Goal: Transaction & Acquisition: Purchase product/service

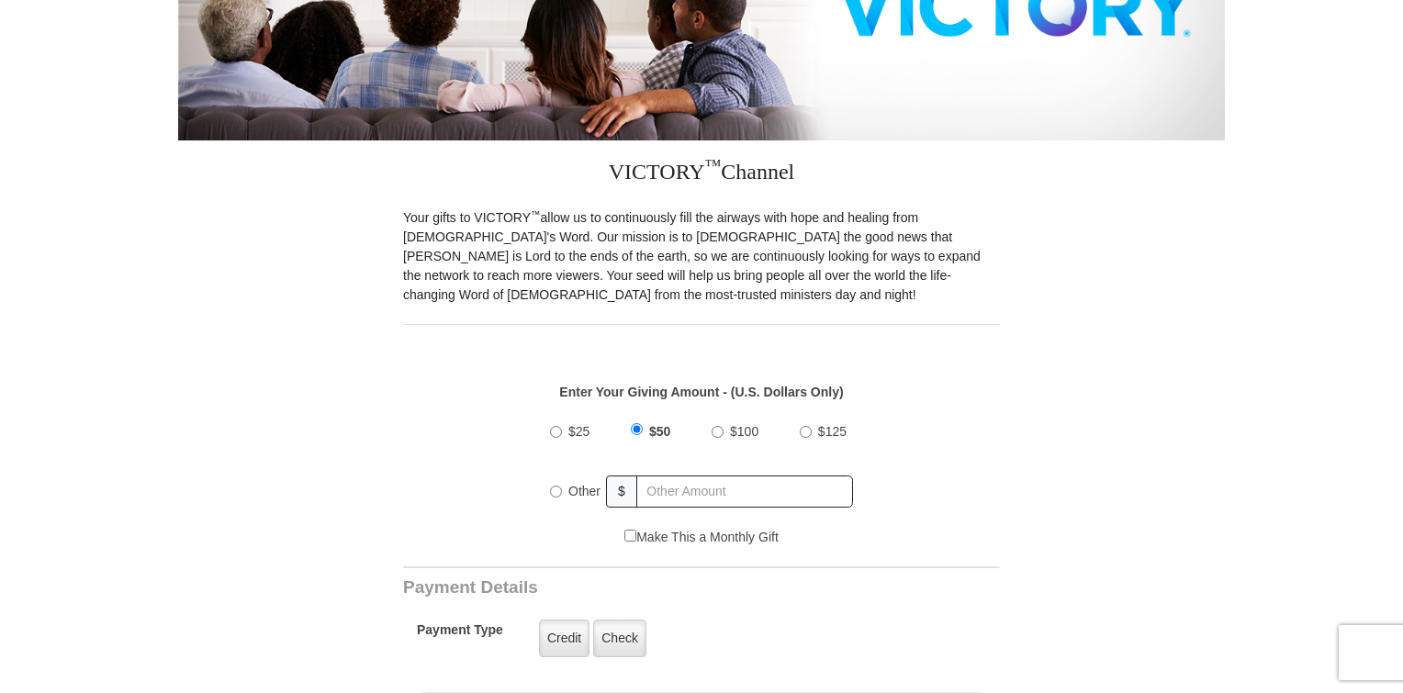
scroll to position [459, 0]
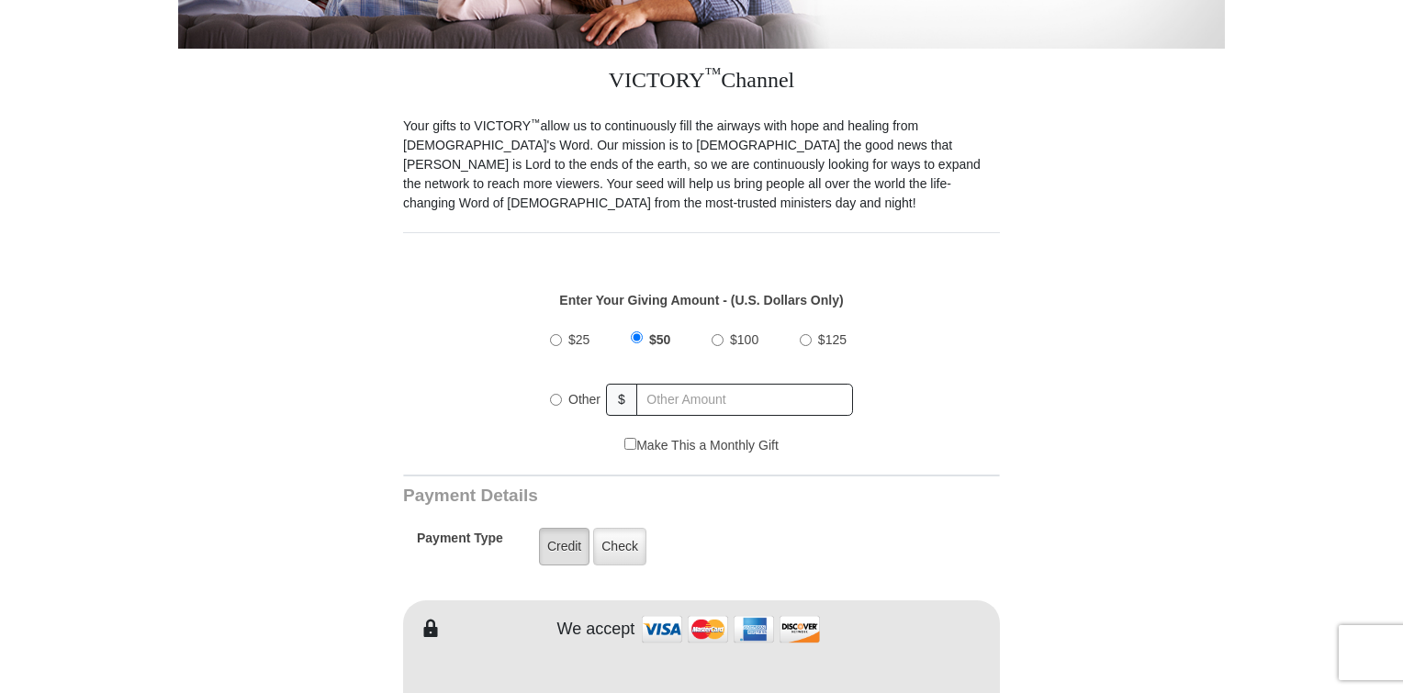
click at [560, 533] on label "Credit" at bounding box center [564, 547] width 51 height 38
click at [0, 0] on input "Credit" at bounding box center [0, 0] width 0 height 0
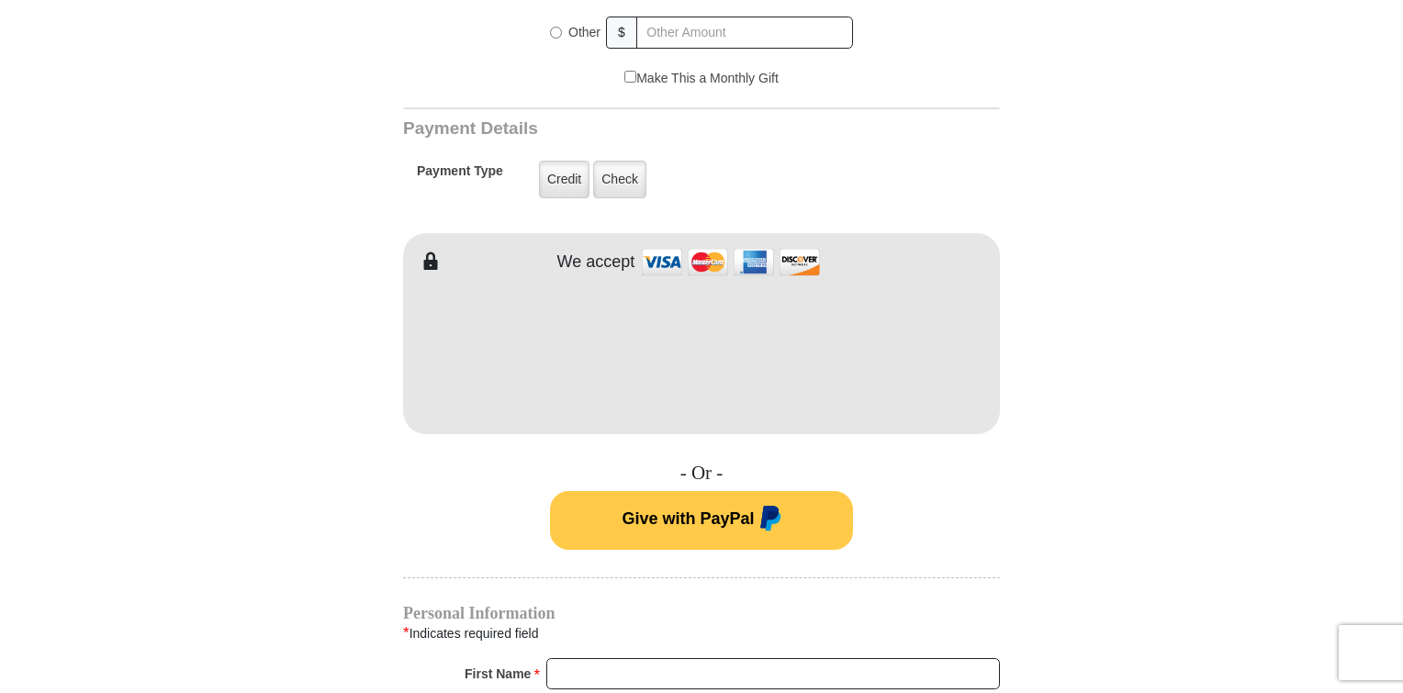
scroll to position [1010, 0]
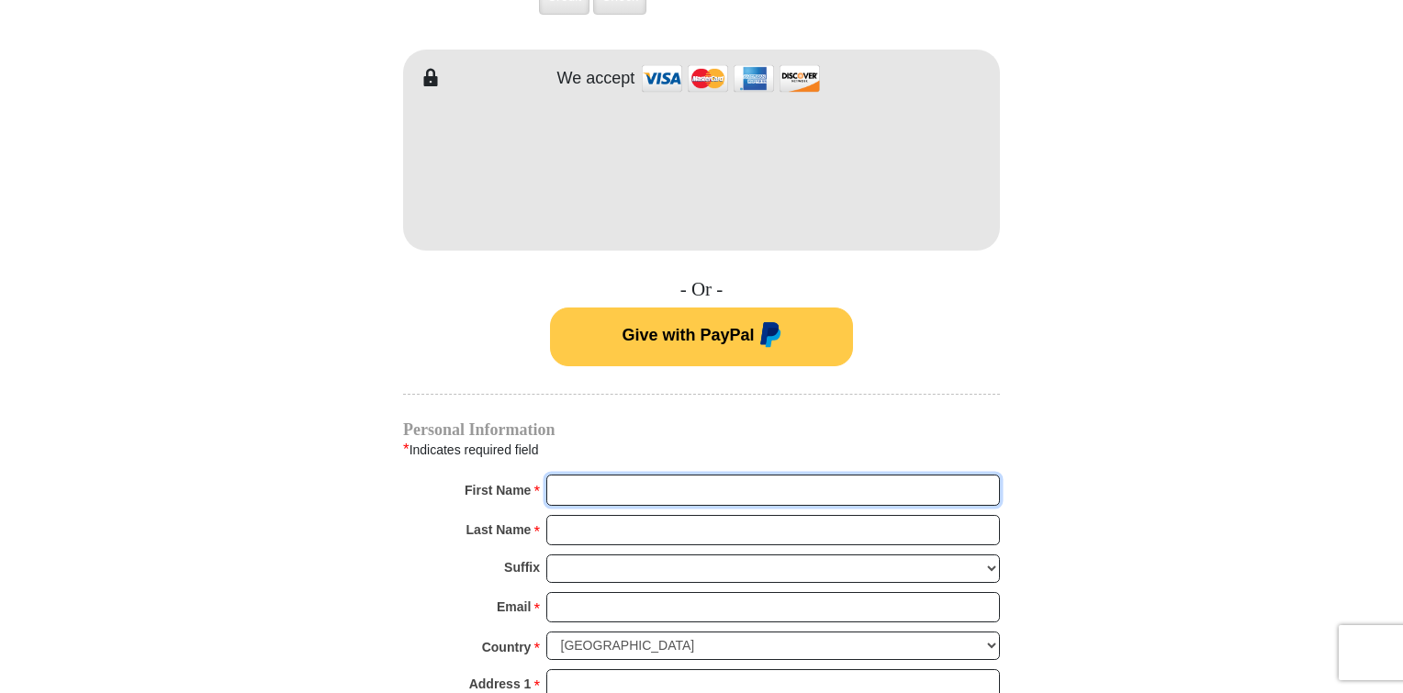
click at [566, 475] on input "First Name *" at bounding box center [773, 490] width 454 height 31
type input "Linda"
click at [566, 515] on input "Last Name *" at bounding box center [773, 530] width 454 height 31
type input "Arnold"
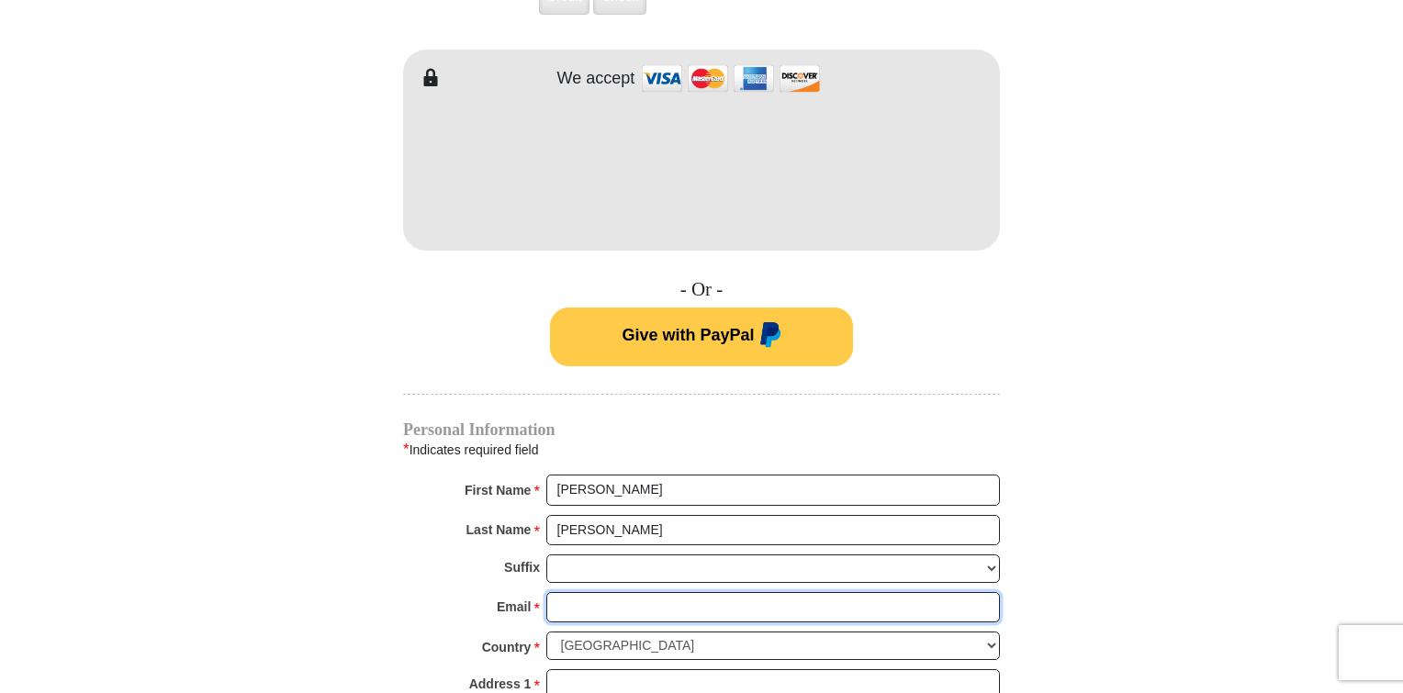
click at [562, 592] on input "Email *" at bounding box center [773, 607] width 454 height 31
type input "reasyorlinda@msn.com"
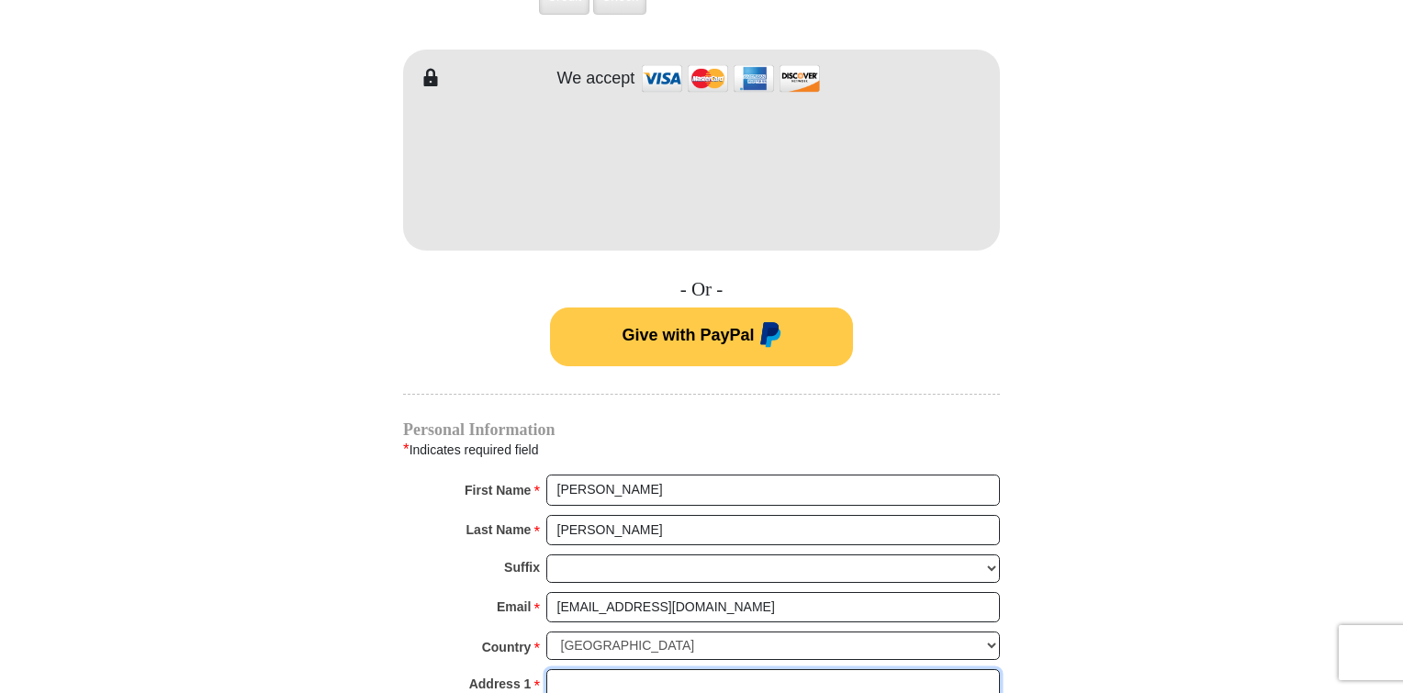
type input "P.O. Box 11384"
type input "Albuquerque"
select select "NM"
type input "87192"
type input "5052962996"
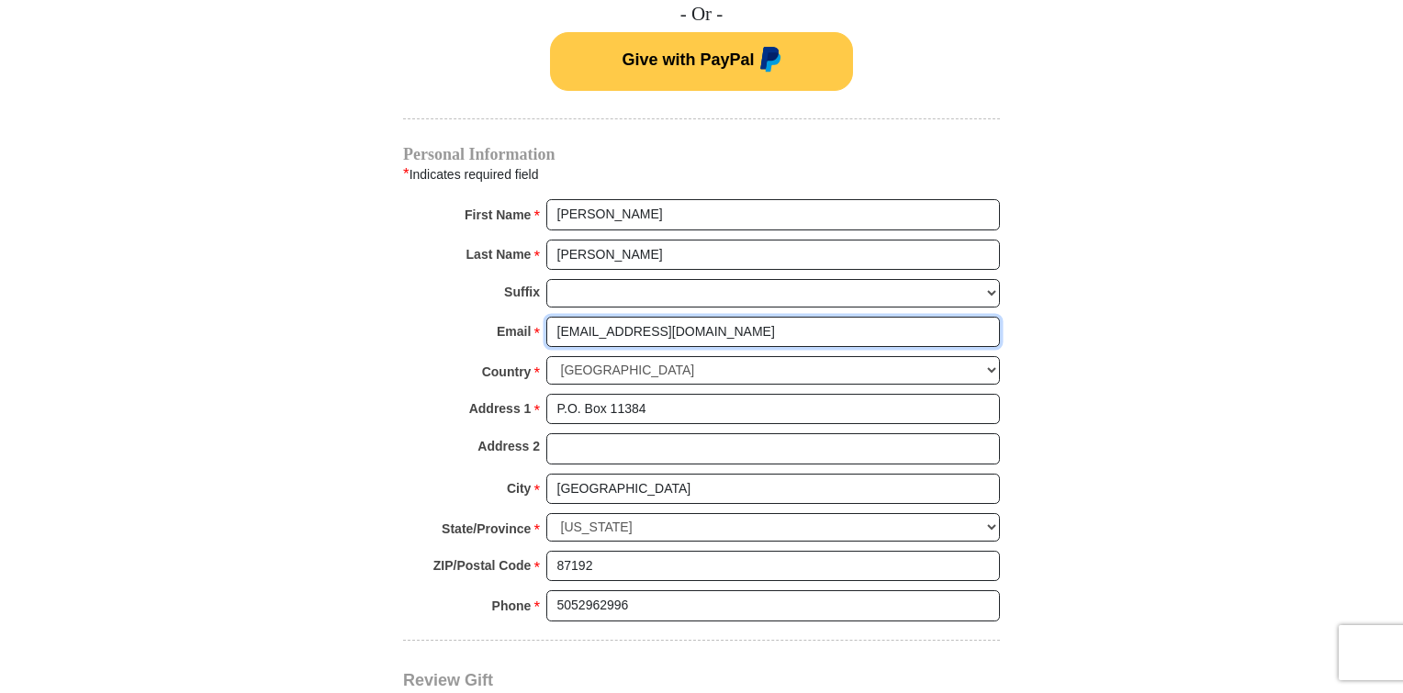
scroll to position [1469, 0]
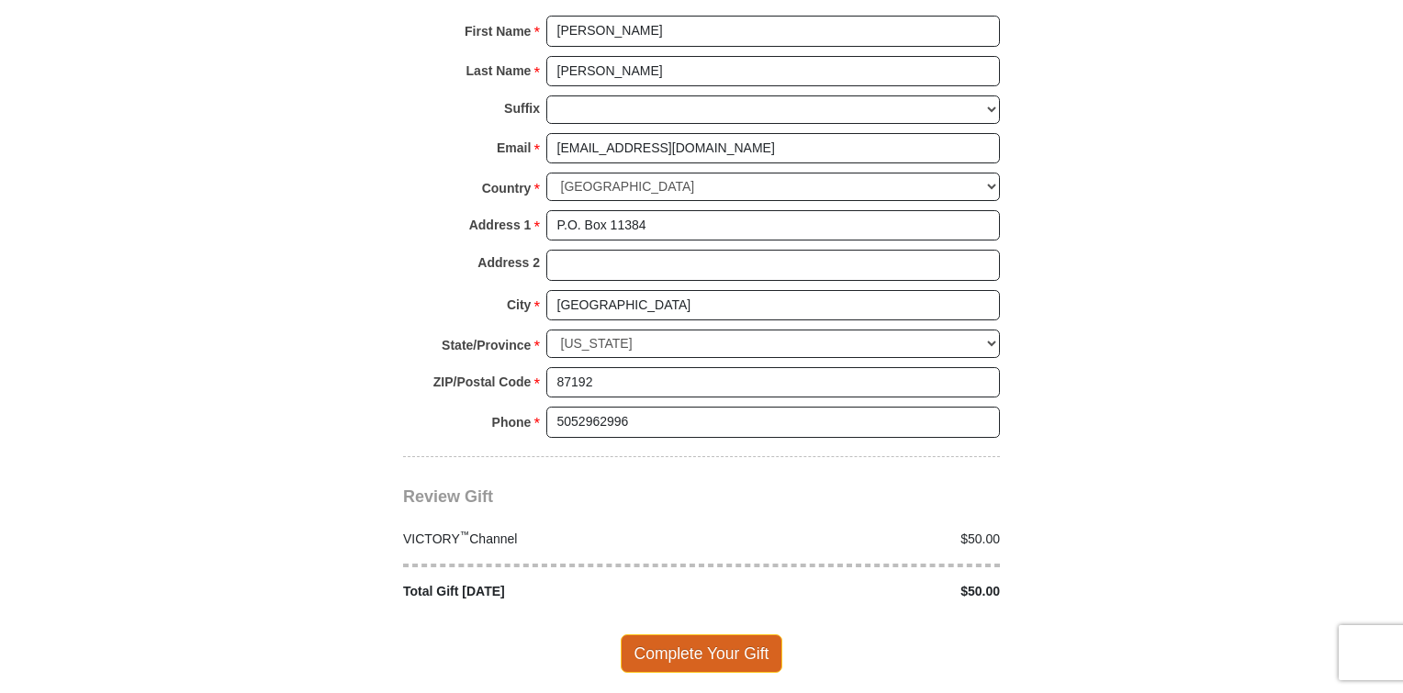
click at [708, 634] on span "Complete Your Gift" at bounding box center [702, 653] width 163 height 39
